Goal: Task Accomplishment & Management: Use online tool/utility

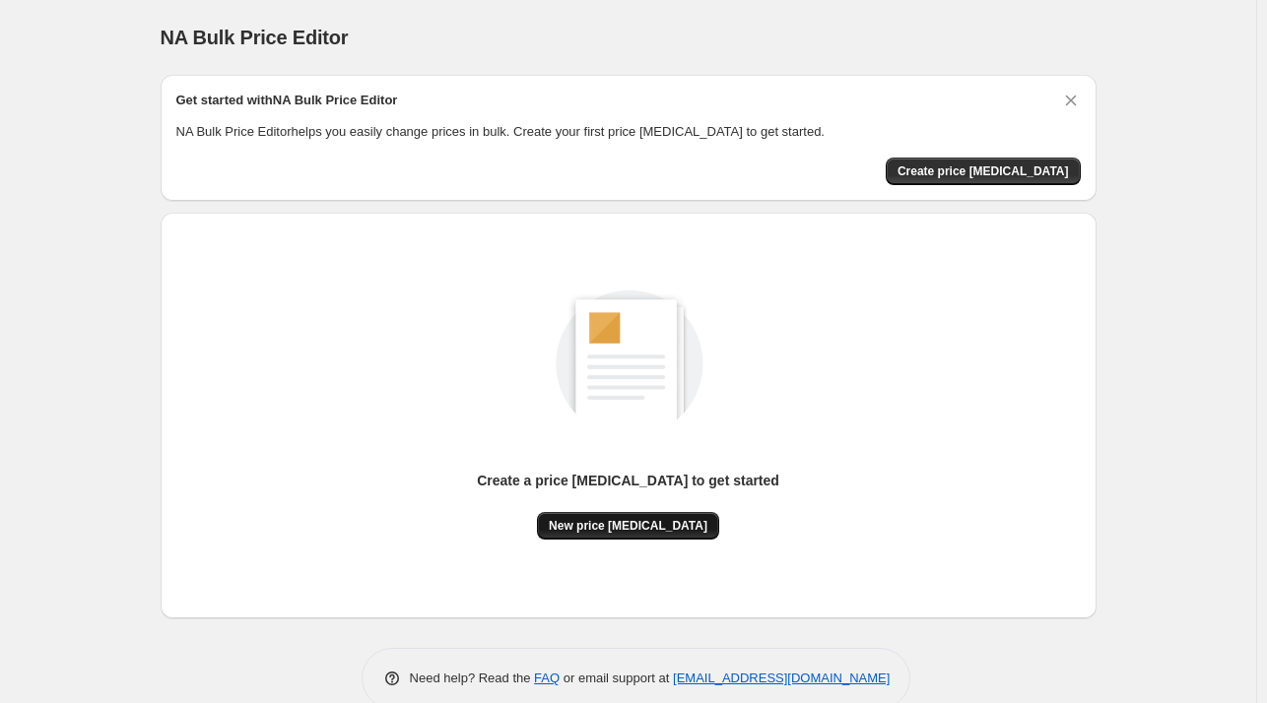
click at [649, 533] on button "New price [MEDICAL_DATA]" at bounding box center [628, 526] width 182 height 28
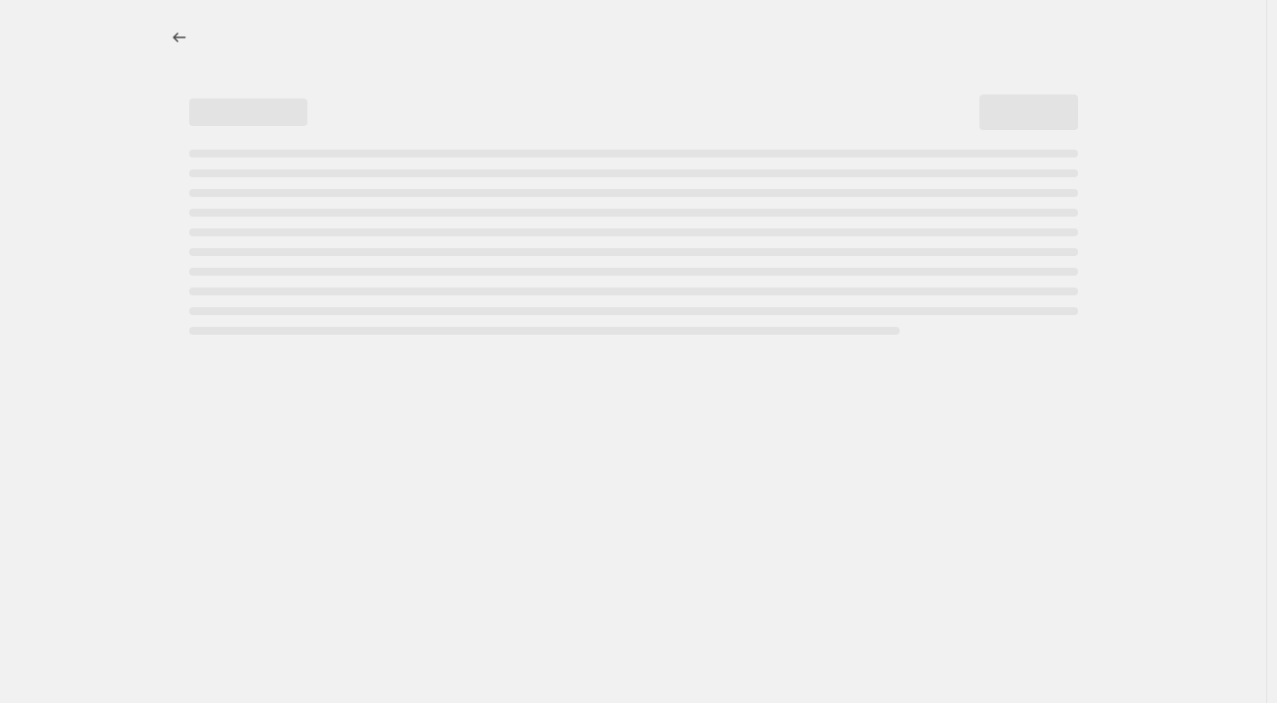
select select "percentage"
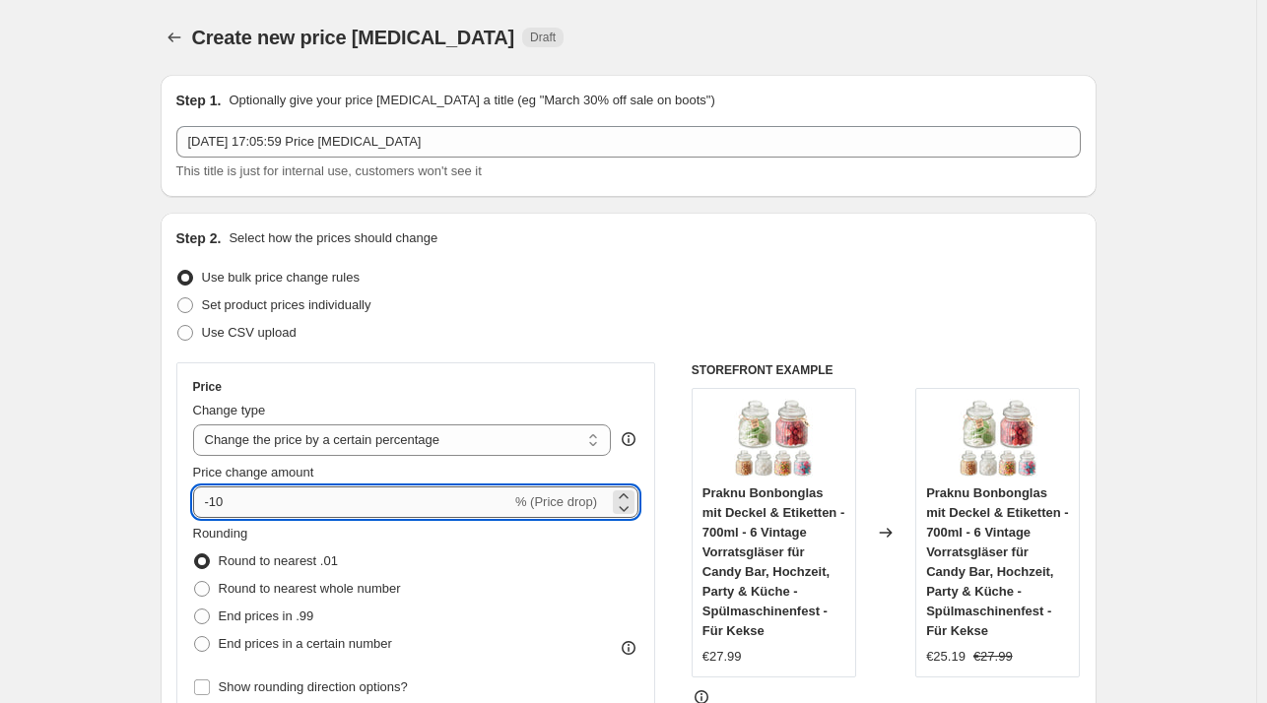
click at [277, 507] on input "-10" at bounding box center [352, 503] width 318 height 32
type input "-1"
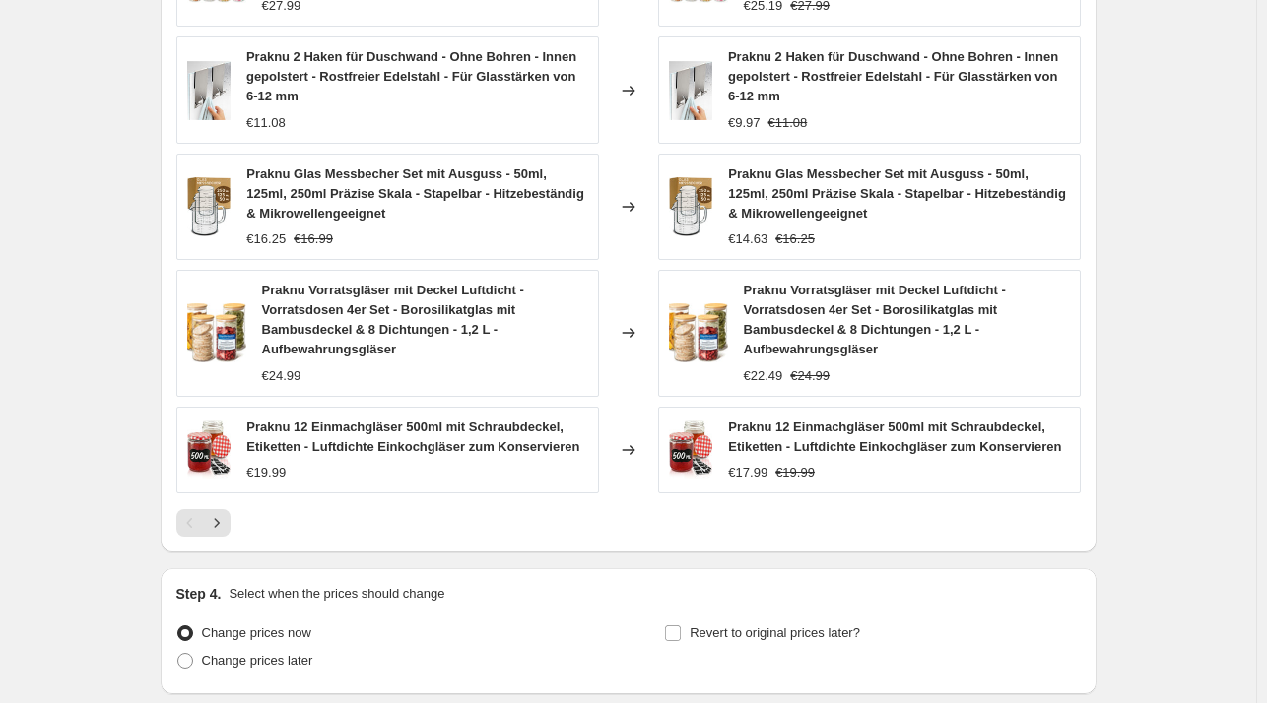
scroll to position [1277, 0]
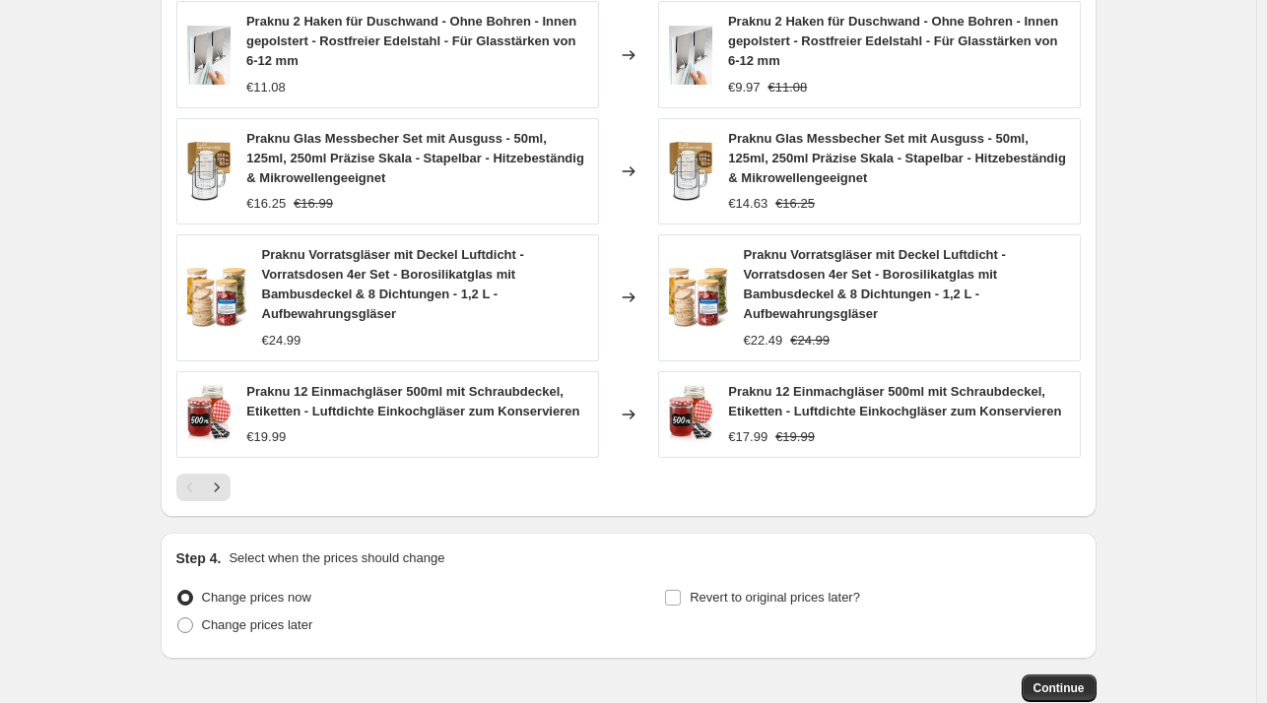
type input "-24"
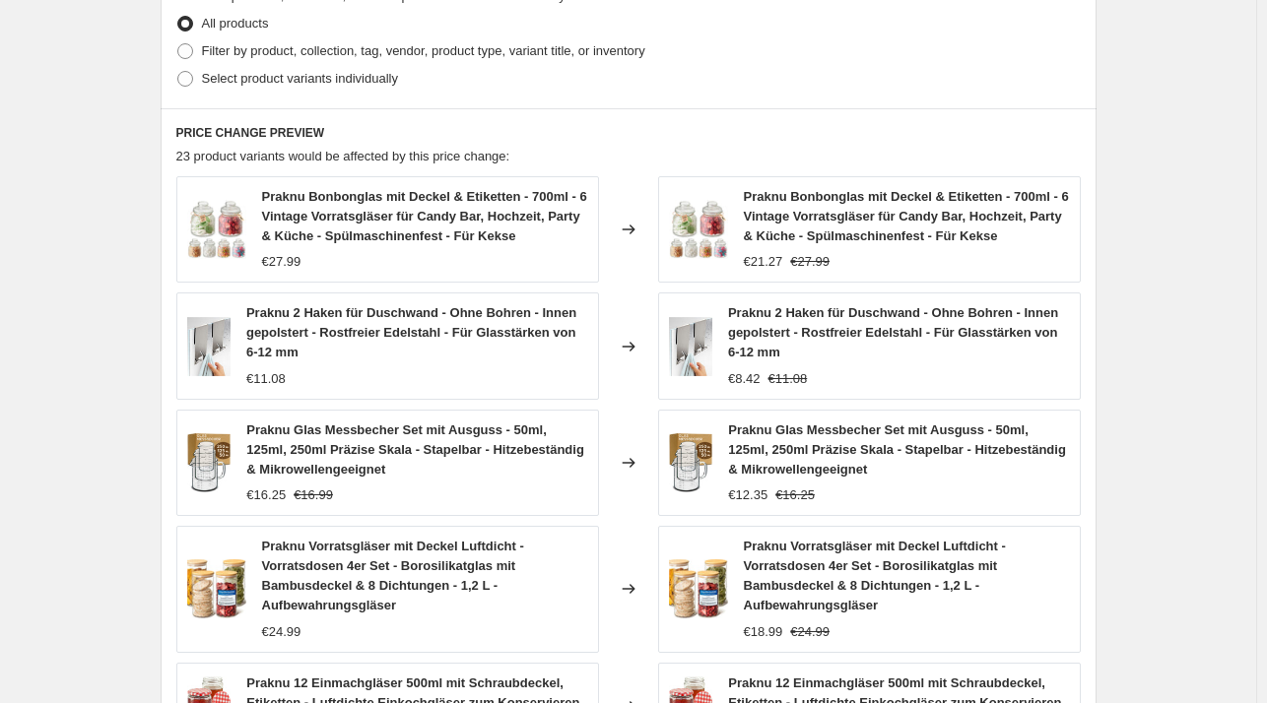
scroll to position [1395, 0]
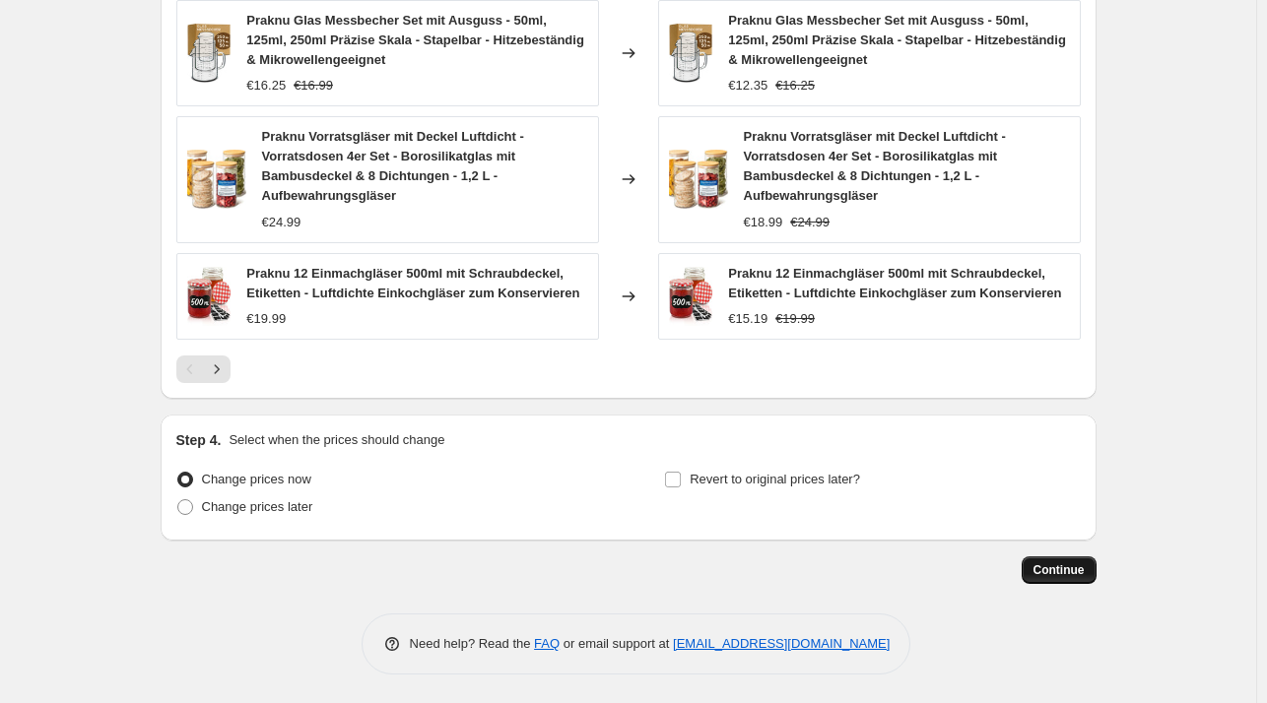
click at [1059, 571] on span "Continue" at bounding box center [1058, 570] width 51 height 16
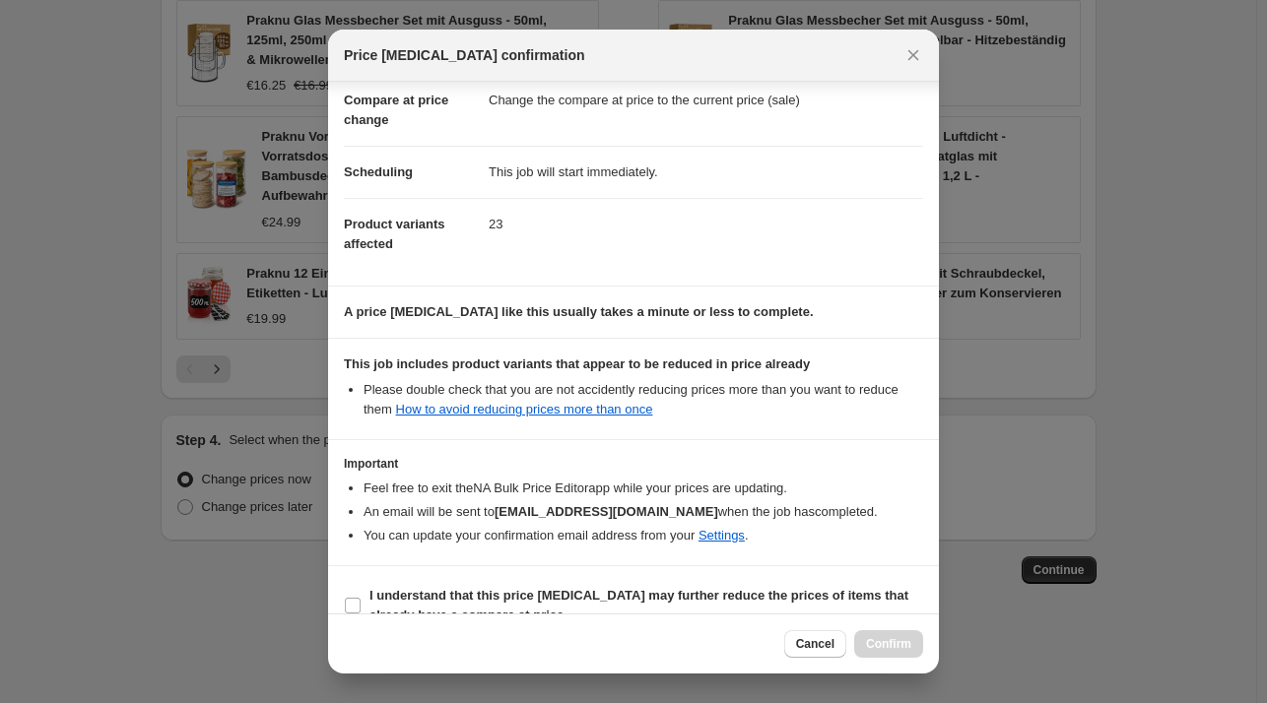
scroll to position [124, 0]
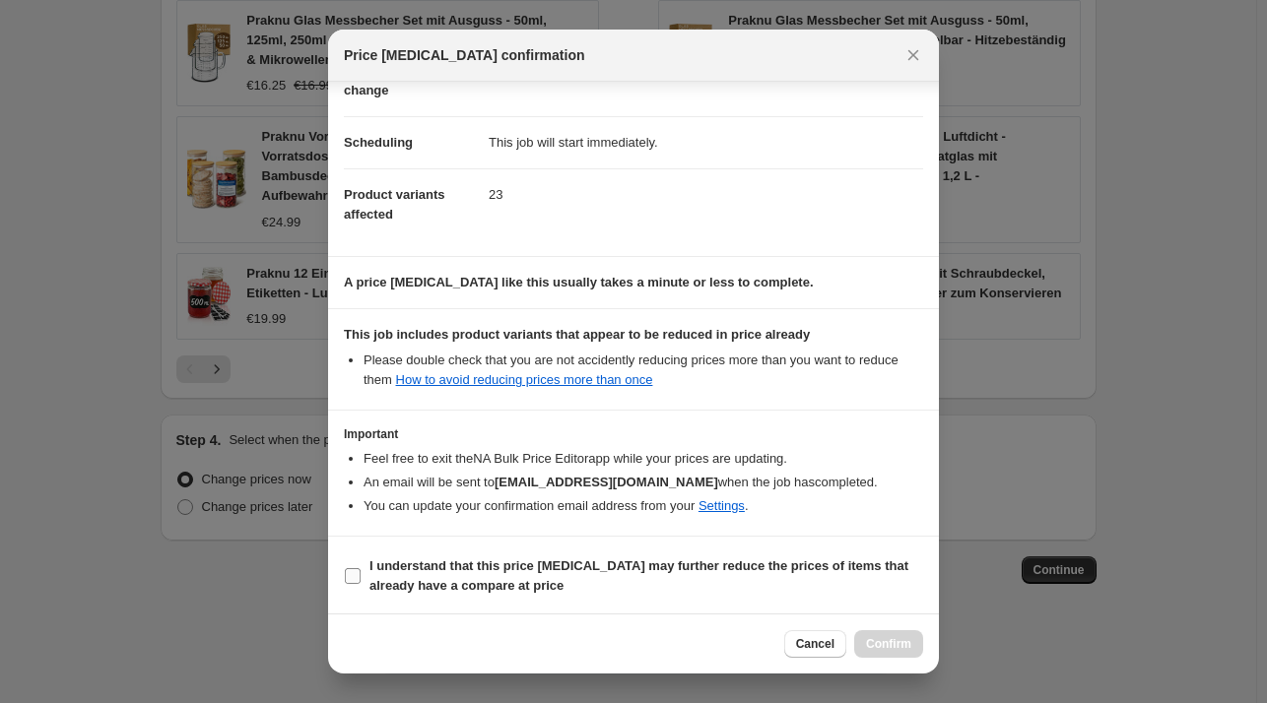
click at [379, 580] on b "I understand that this price [MEDICAL_DATA] may further reduce the prices of it…" at bounding box center [638, 576] width 539 height 34
click at [361, 580] on input "I understand that this price [MEDICAL_DATA] may further reduce the prices of it…" at bounding box center [353, 576] width 16 height 16
checkbox input "true"
click at [808, 646] on span "Cancel" at bounding box center [815, 644] width 38 height 16
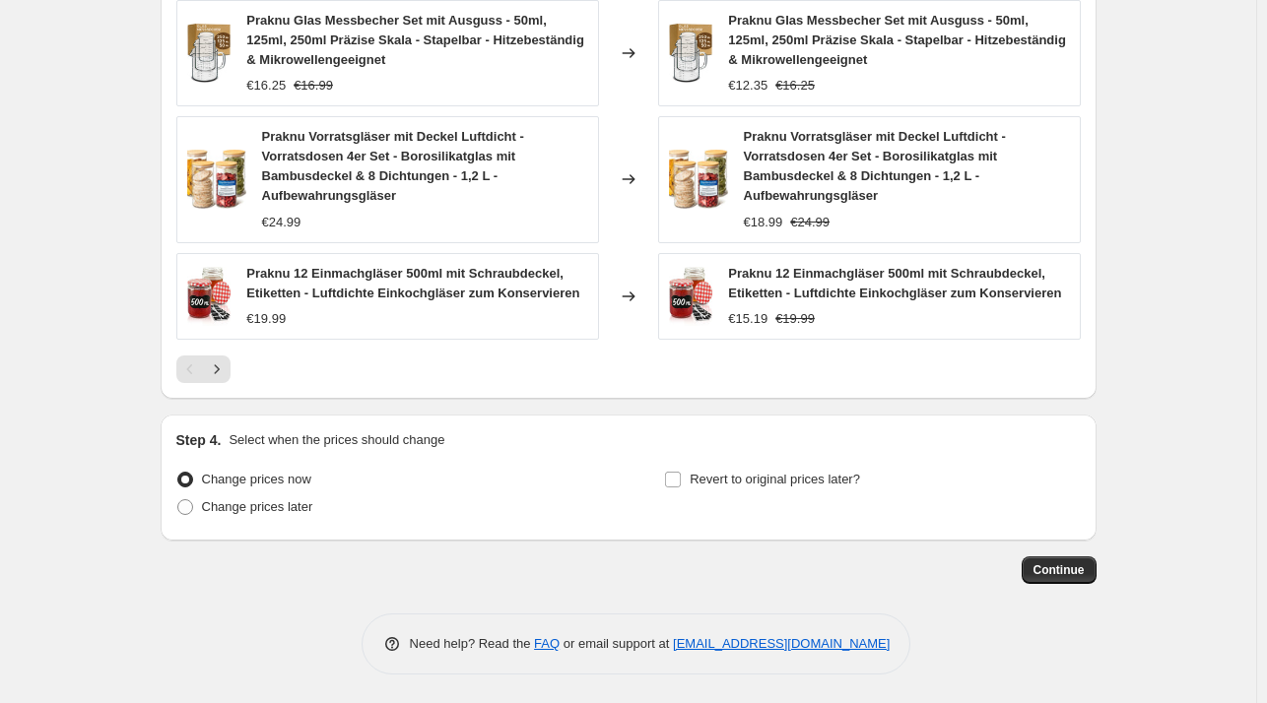
scroll to position [0, 0]
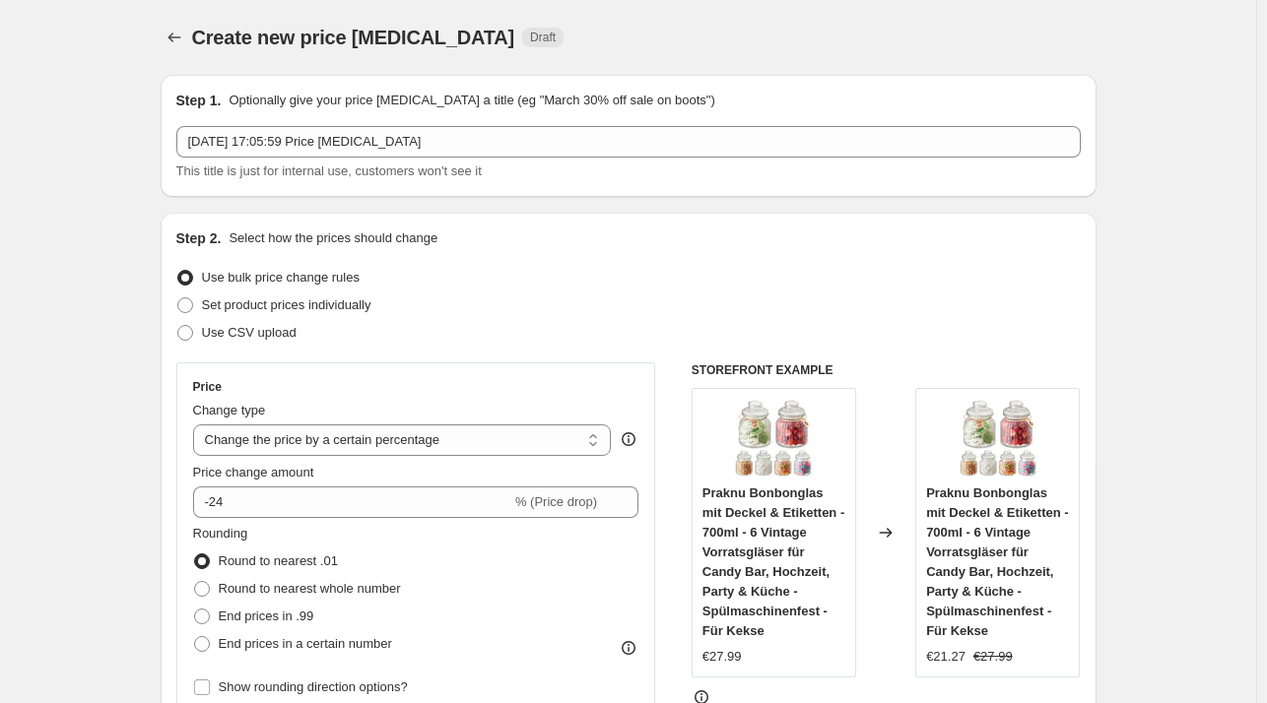
click at [289, 524] on fieldset "Rounding Round to nearest .01 Round to nearest whole number End prices in .99 E…" at bounding box center [297, 591] width 208 height 134
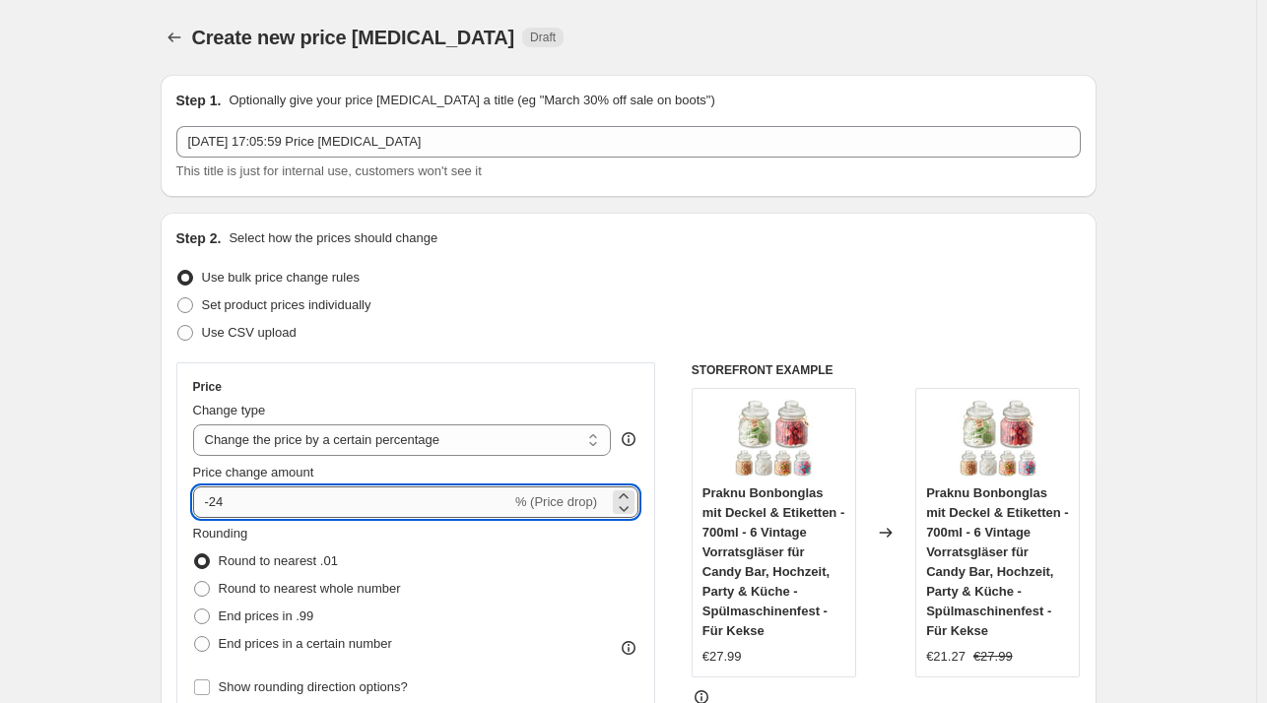
click at [277, 508] on input "-24" at bounding box center [352, 503] width 318 height 32
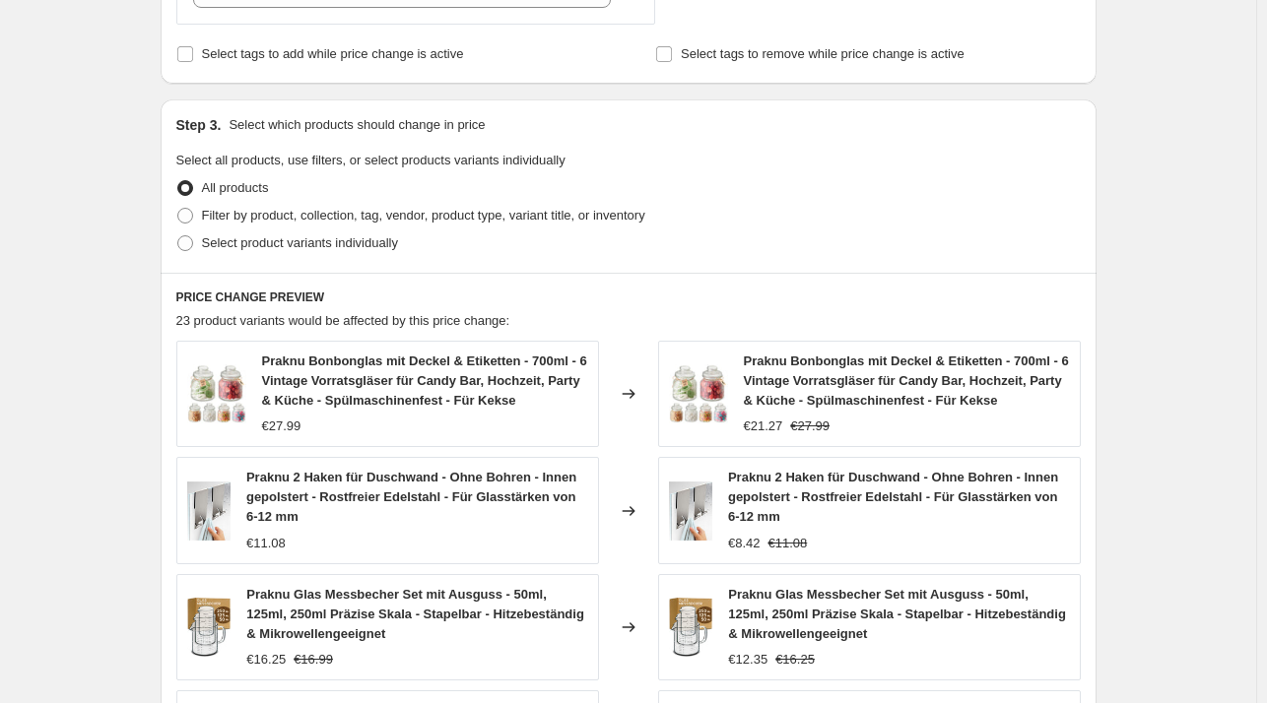
scroll to position [1395, 0]
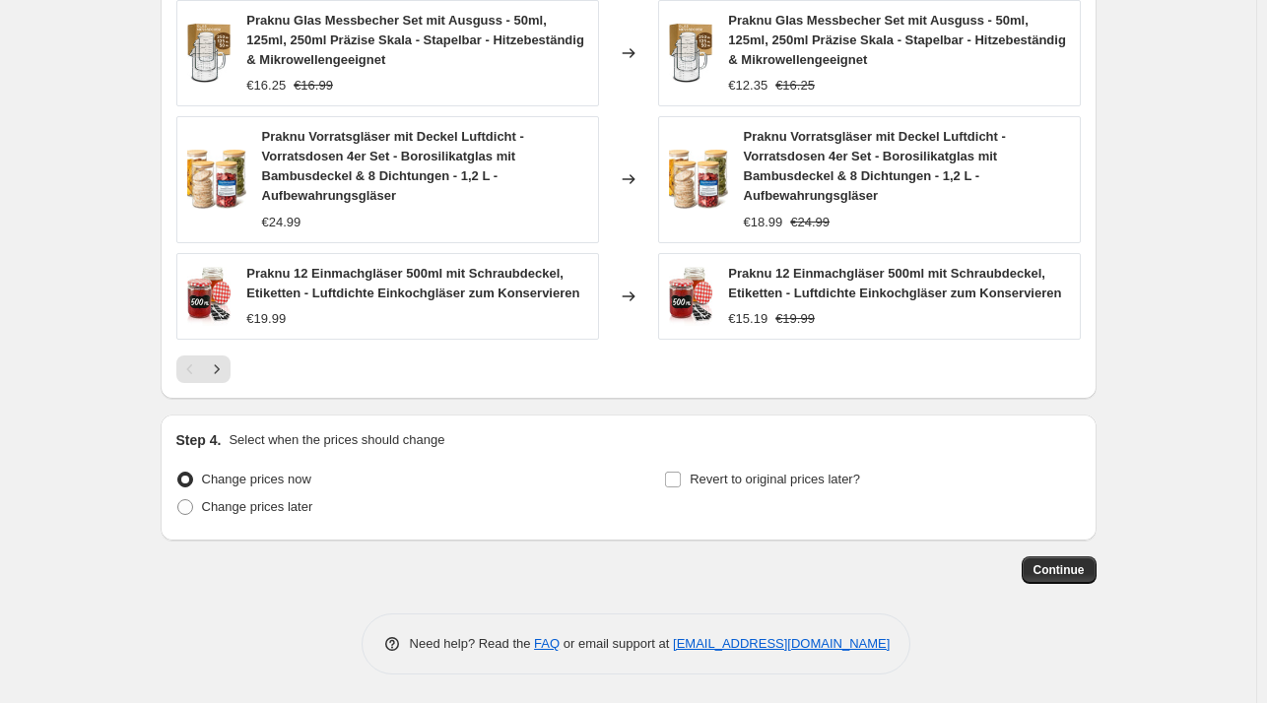
type input "-26"
click at [1065, 579] on button "Continue" at bounding box center [1059, 571] width 75 height 28
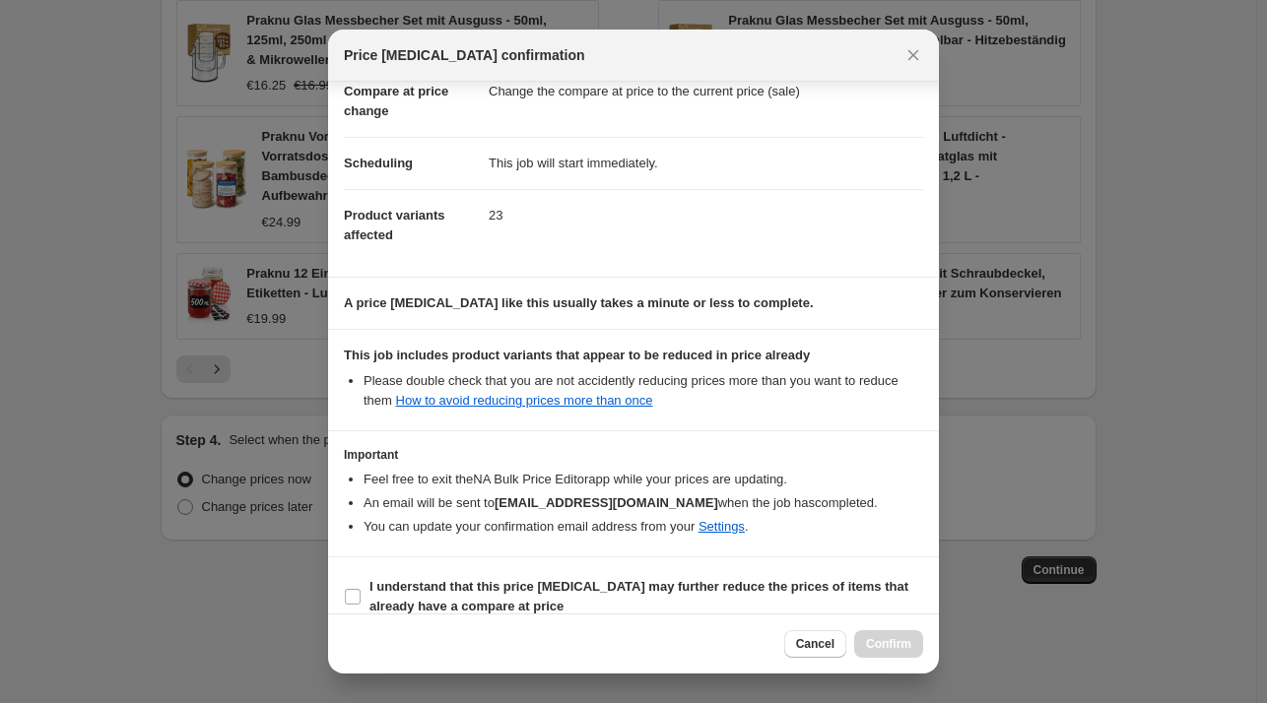
scroll to position [124, 0]
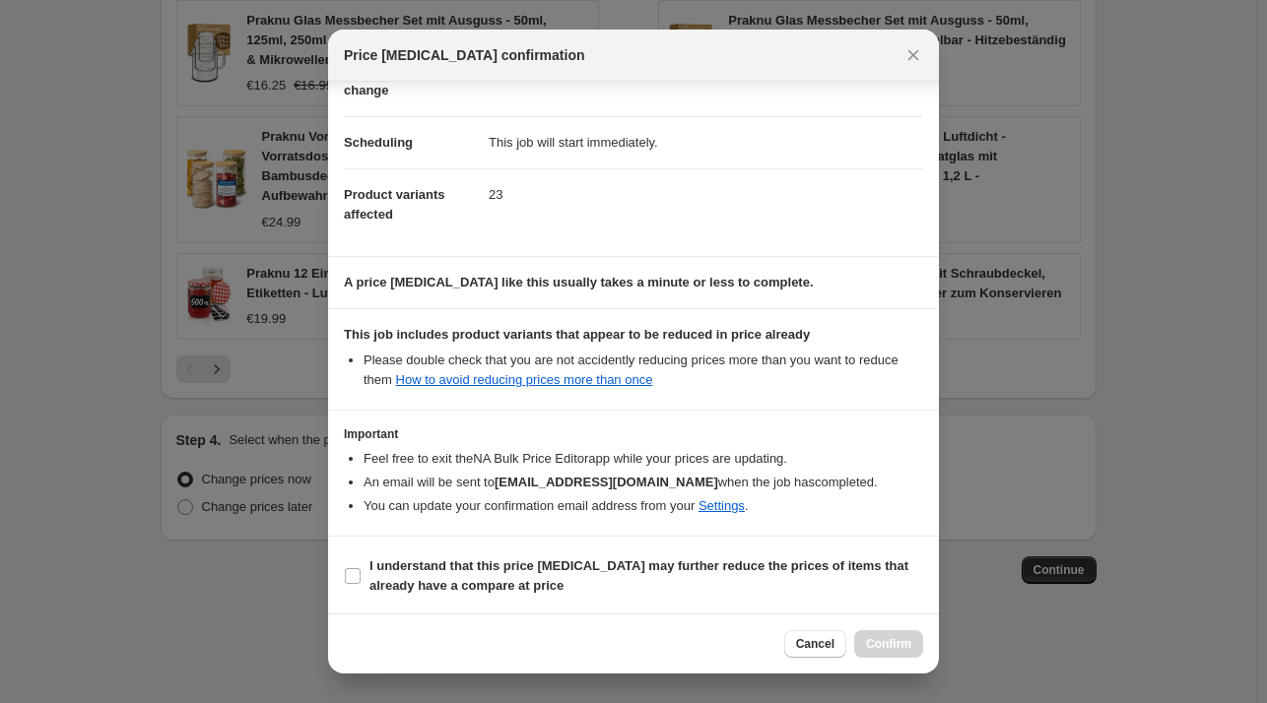
click at [430, 598] on section "I understand that this price [MEDICAL_DATA] may further reduce the prices of it…" at bounding box center [633, 576] width 611 height 79
click at [430, 575] on b "I understand that this price [MEDICAL_DATA] may further reduce the prices of it…" at bounding box center [638, 576] width 539 height 34
click at [361, 575] on input "I understand that this price [MEDICAL_DATA] may further reduce the prices of it…" at bounding box center [353, 576] width 16 height 16
checkbox input "true"
click at [864, 635] on button "Confirm" at bounding box center [888, 644] width 69 height 28
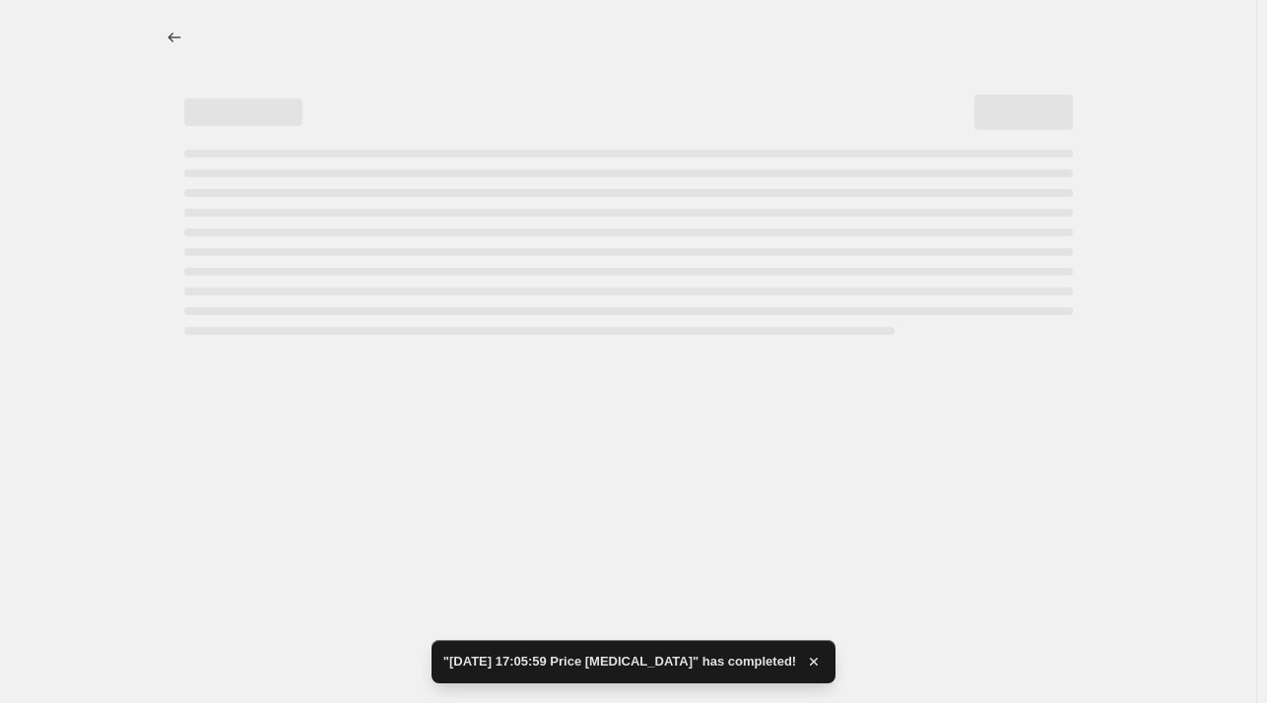
select select "percentage"
